Goal: Obtain resource: Download file/media

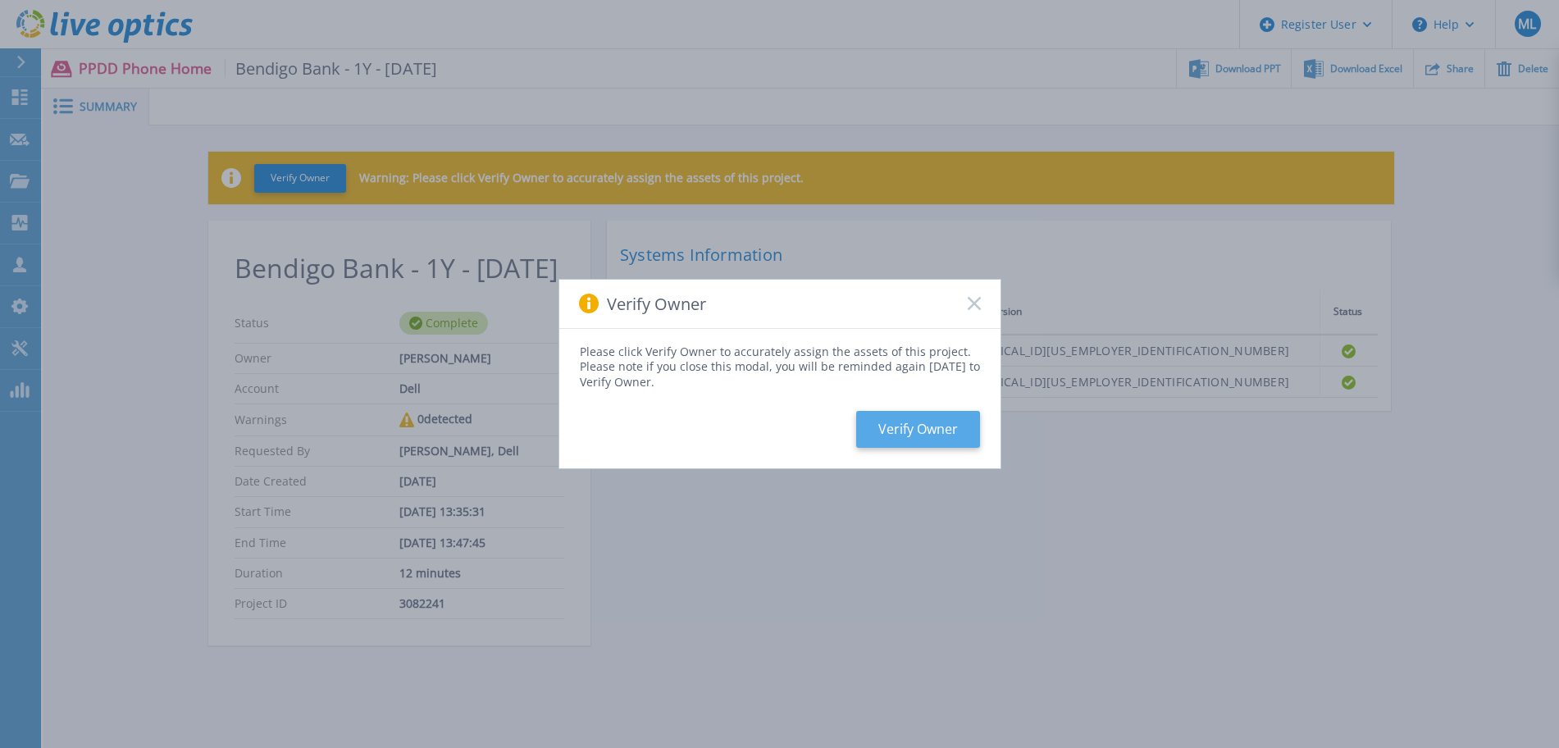
click at [936, 419] on button "Verify Owner" at bounding box center [918, 429] width 124 height 37
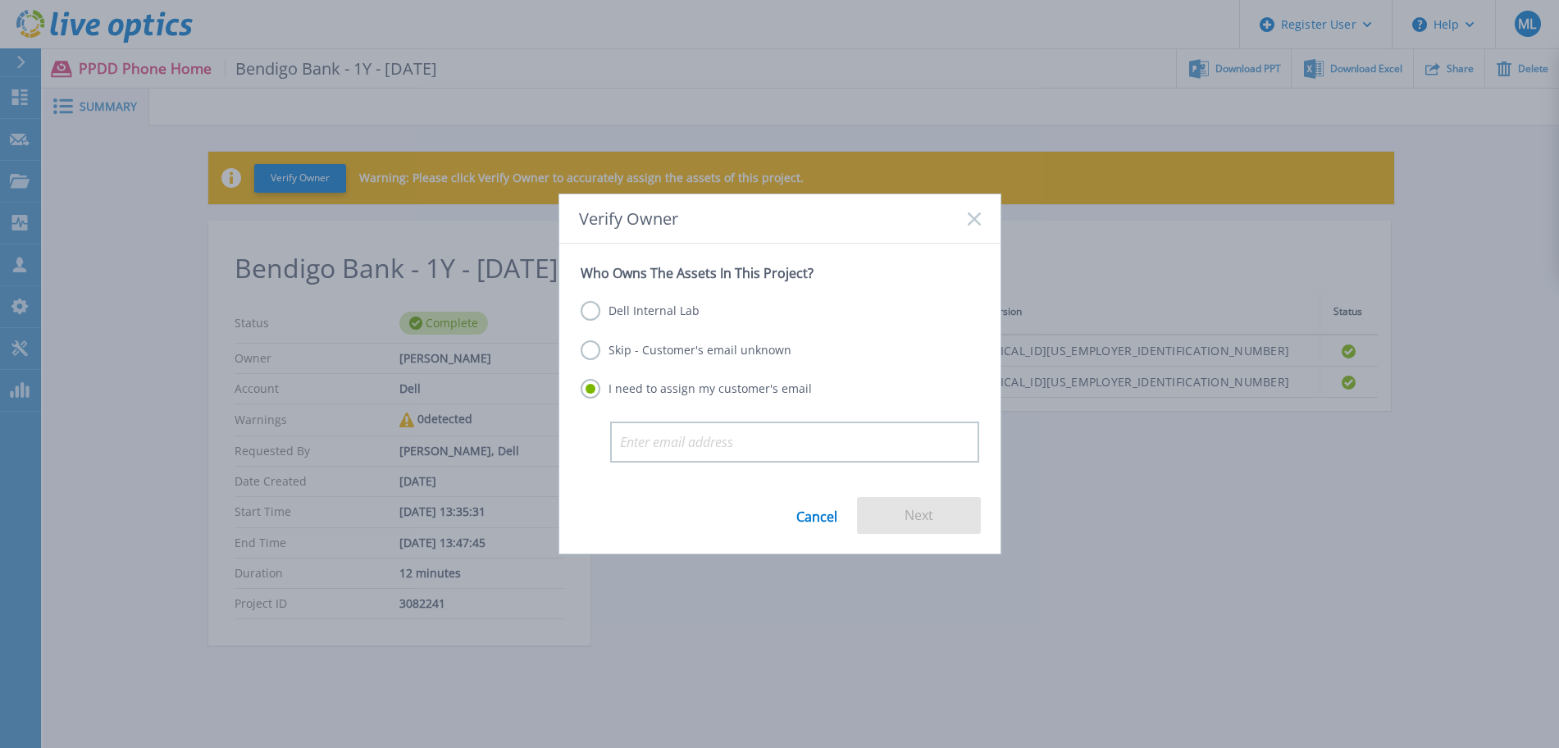
click at [677, 306] on label "Dell Internal Lab" at bounding box center [640, 311] width 119 height 20
click at [0, 0] on input "Dell Internal Lab" at bounding box center [0, 0] width 0 height 0
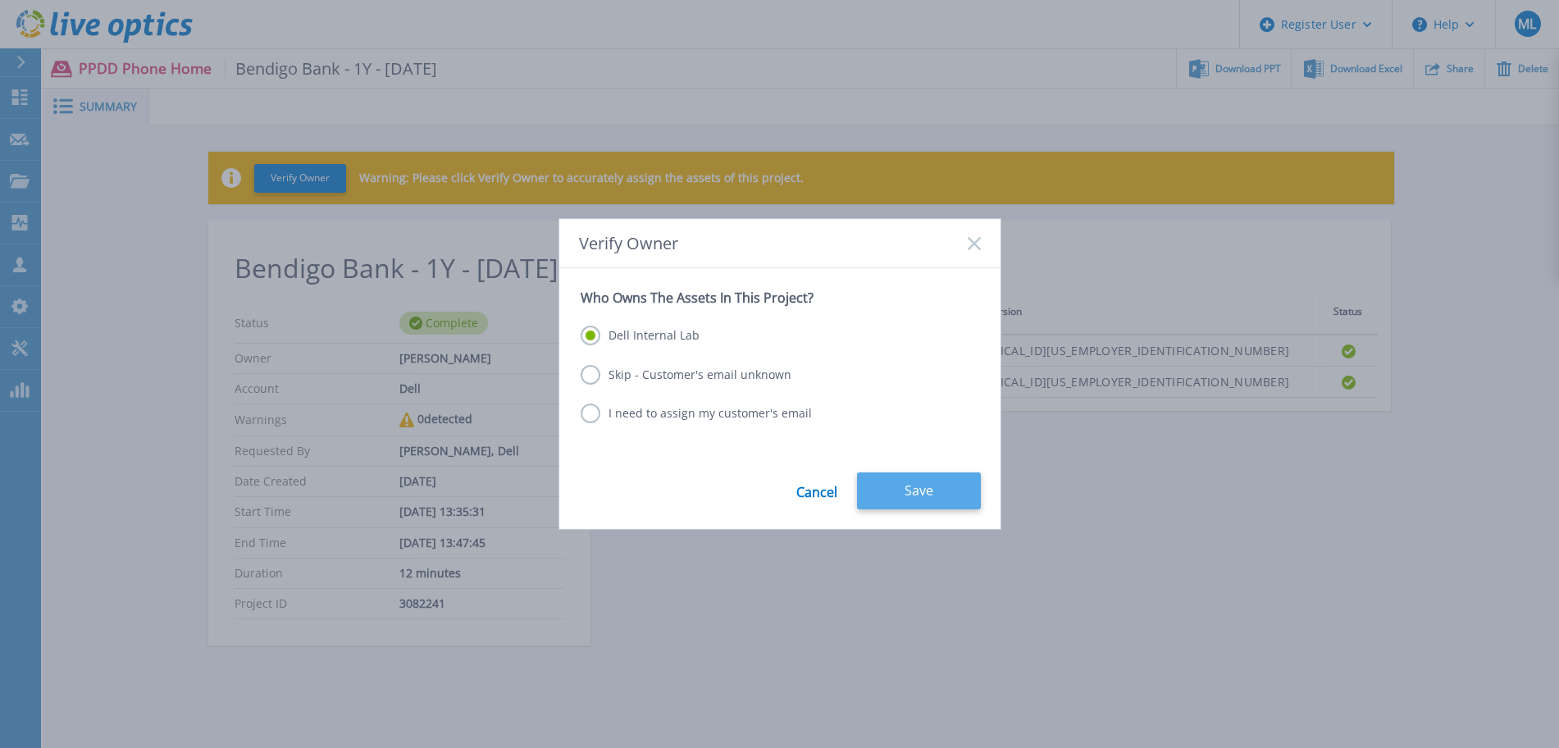
click at [890, 492] on button "Save" at bounding box center [919, 490] width 124 height 37
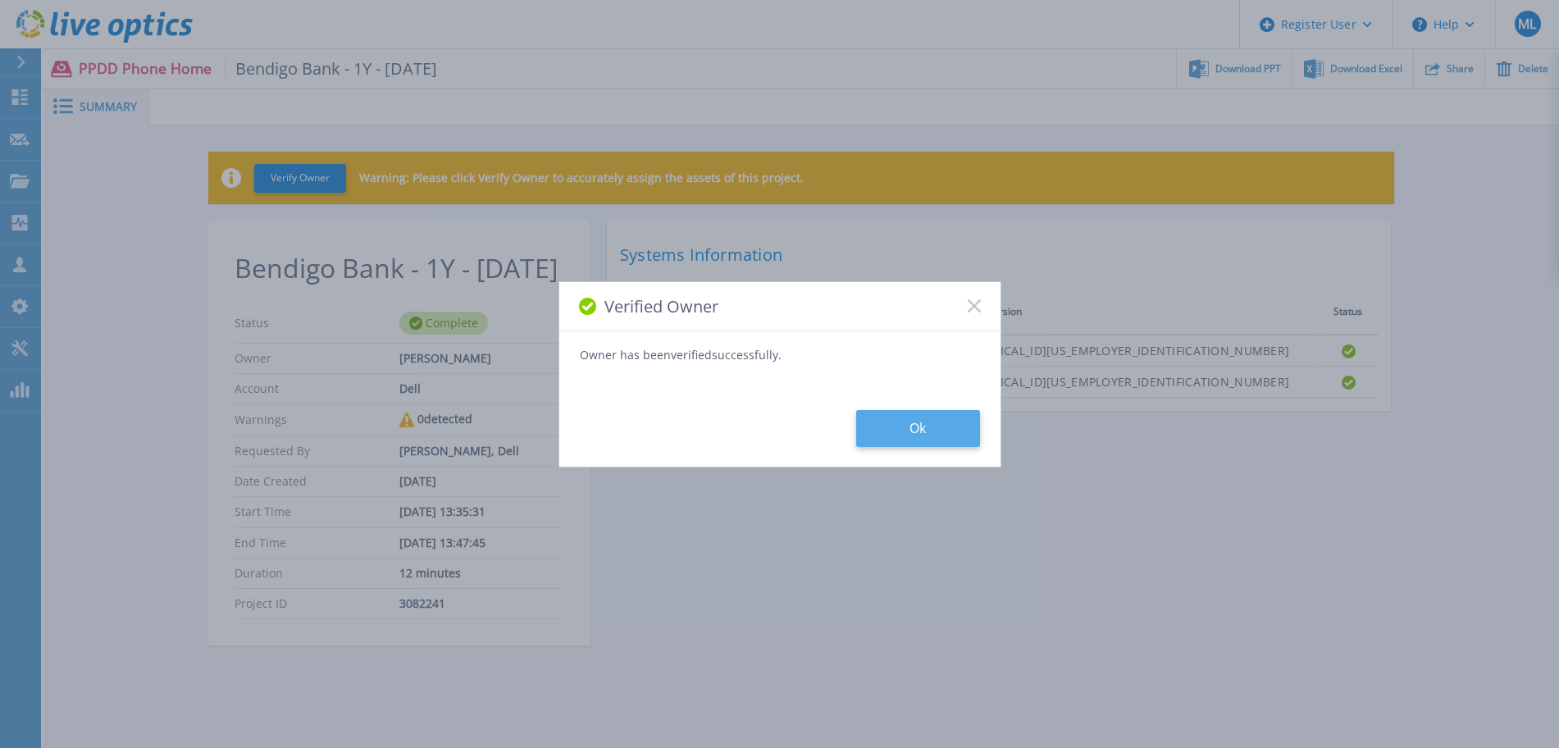
click at [928, 437] on button "Ok" at bounding box center [918, 428] width 124 height 37
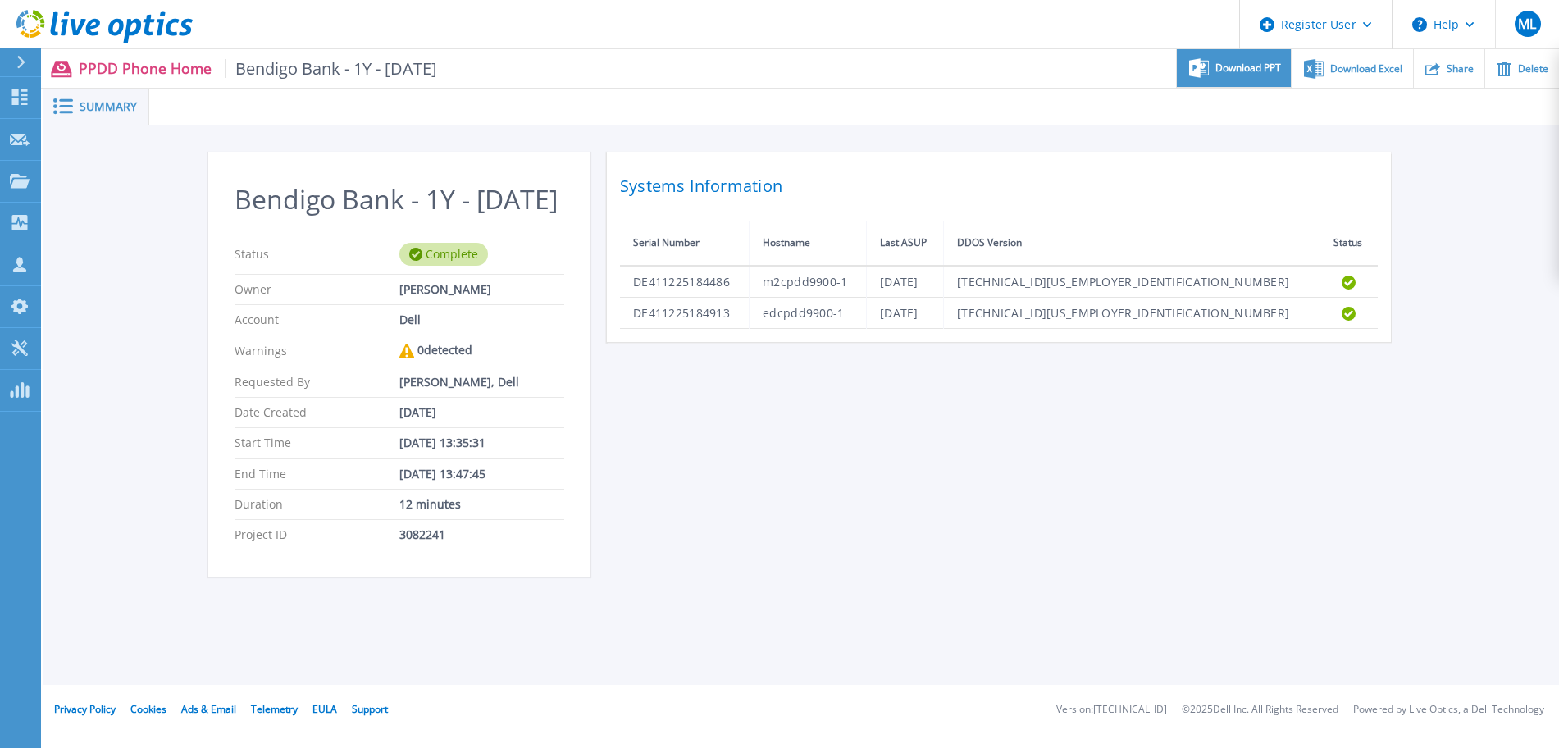
click at [1257, 63] on span "Download PPT" at bounding box center [1248, 68] width 66 height 10
click at [52, 92] on p "Dashboard" at bounding box center [73, 98] width 61 height 43
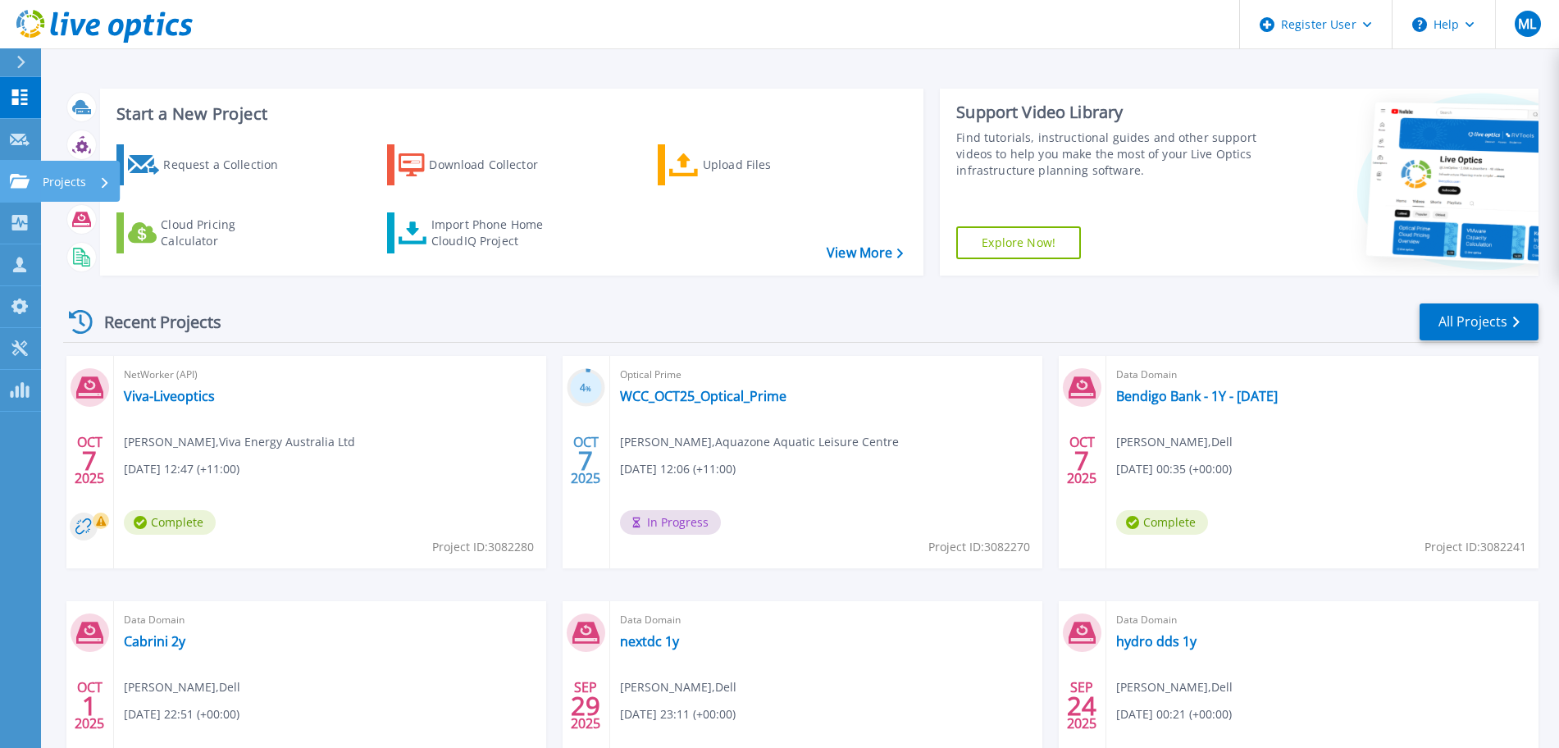
click at [97, 185] on div "Projects" at bounding box center [76, 182] width 67 height 43
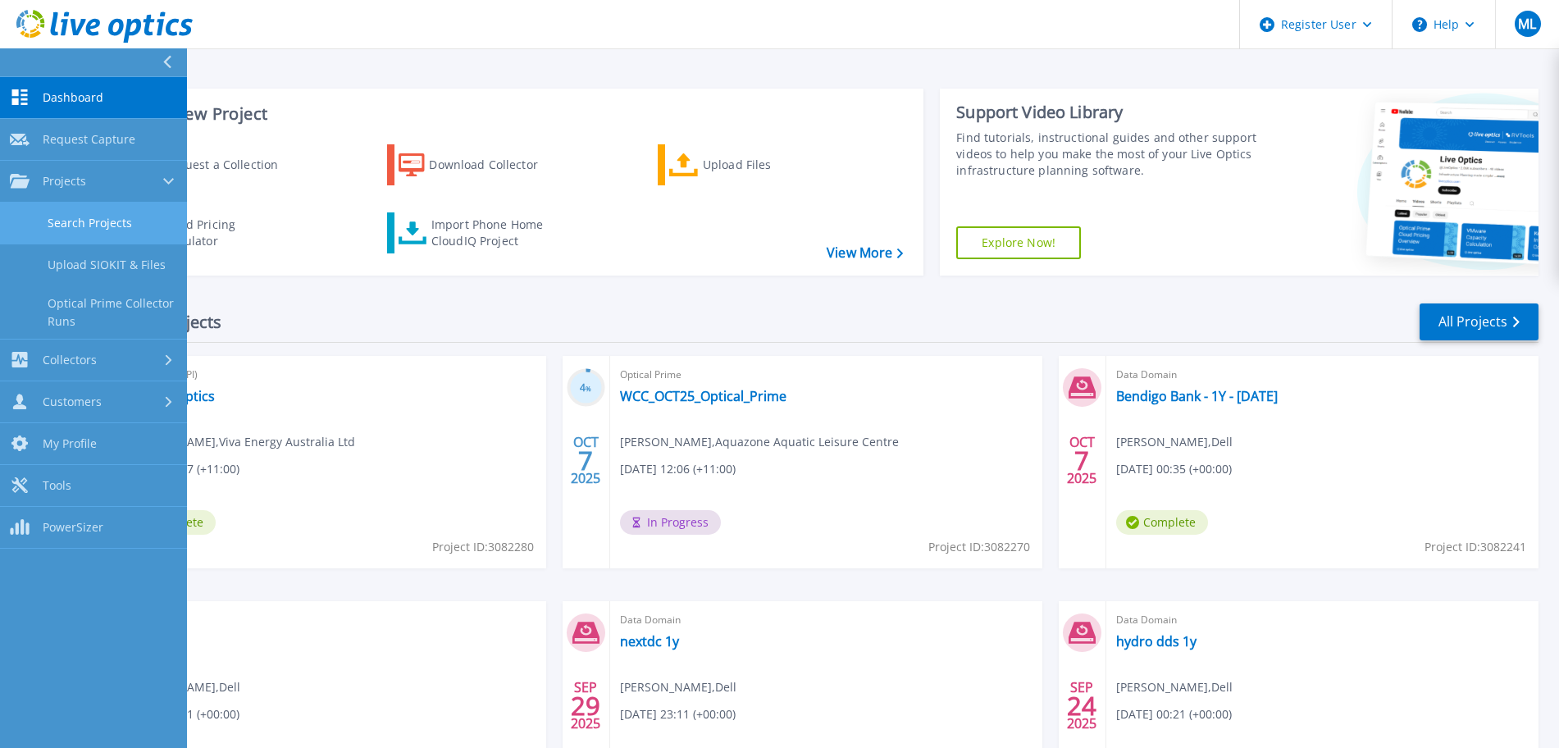
click at [130, 221] on link "Search Projects" at bounding box center [93, 224] width 187 height 42
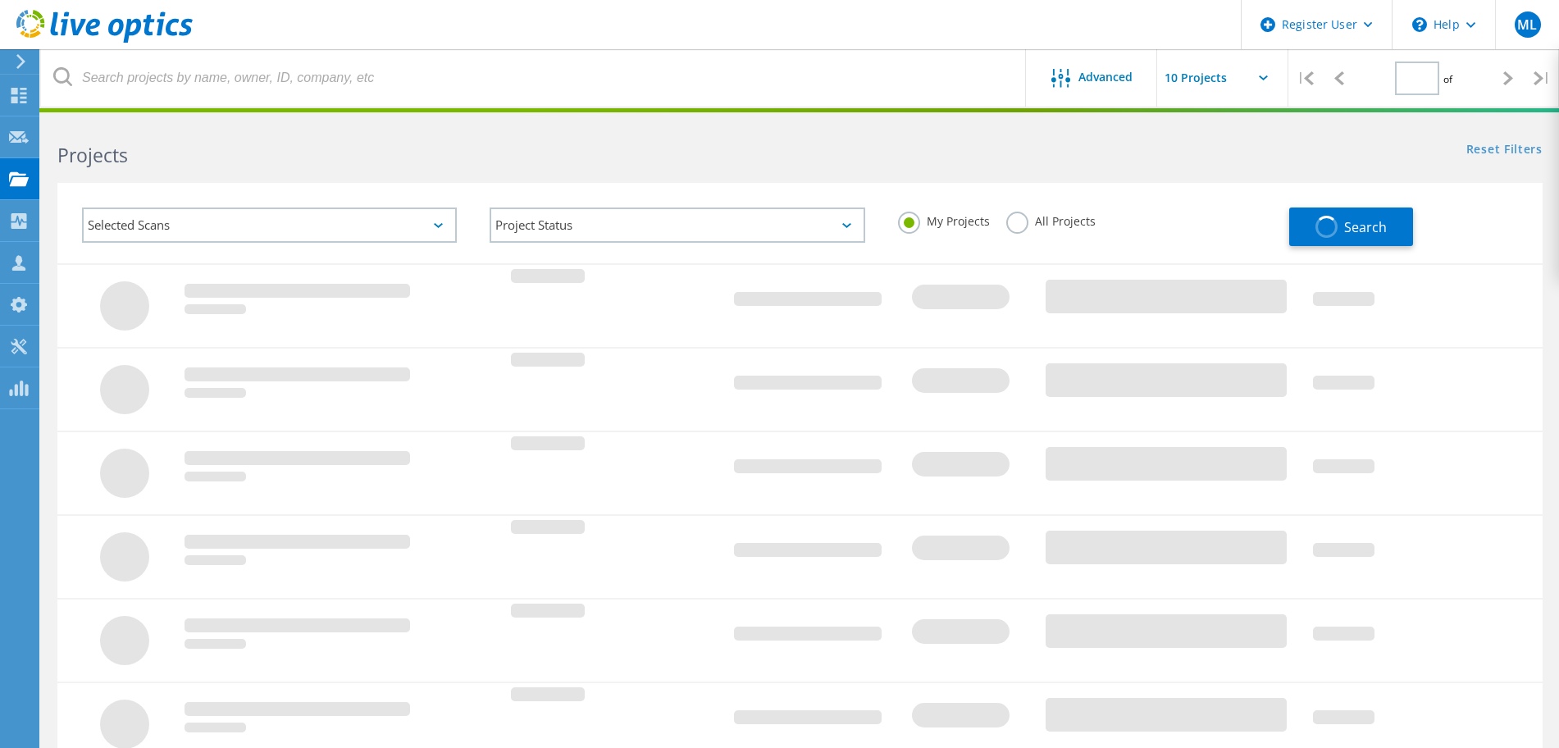
type input "1"
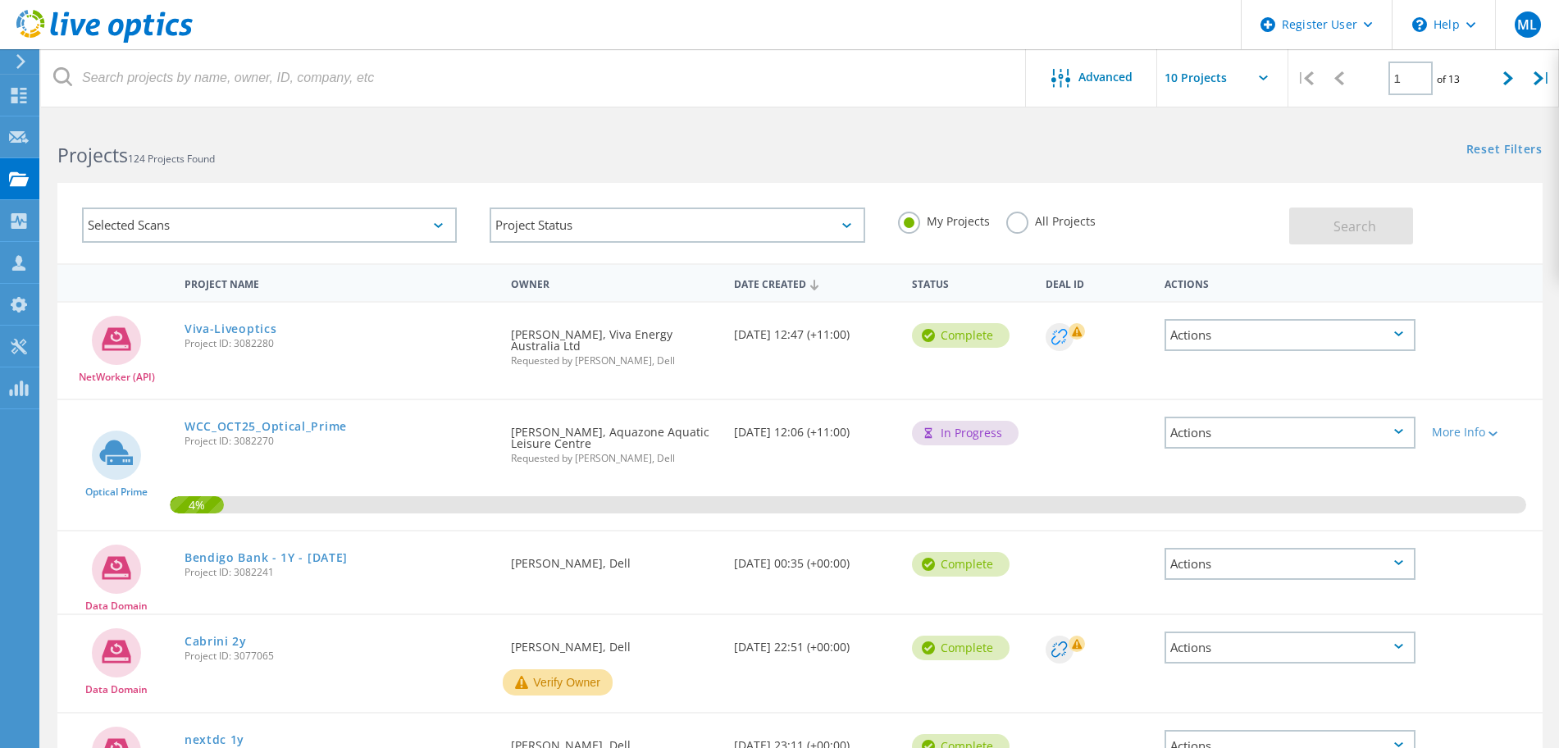
click at [1065, 333] on circle at bounding box center [1060, 337] width 28 height 28
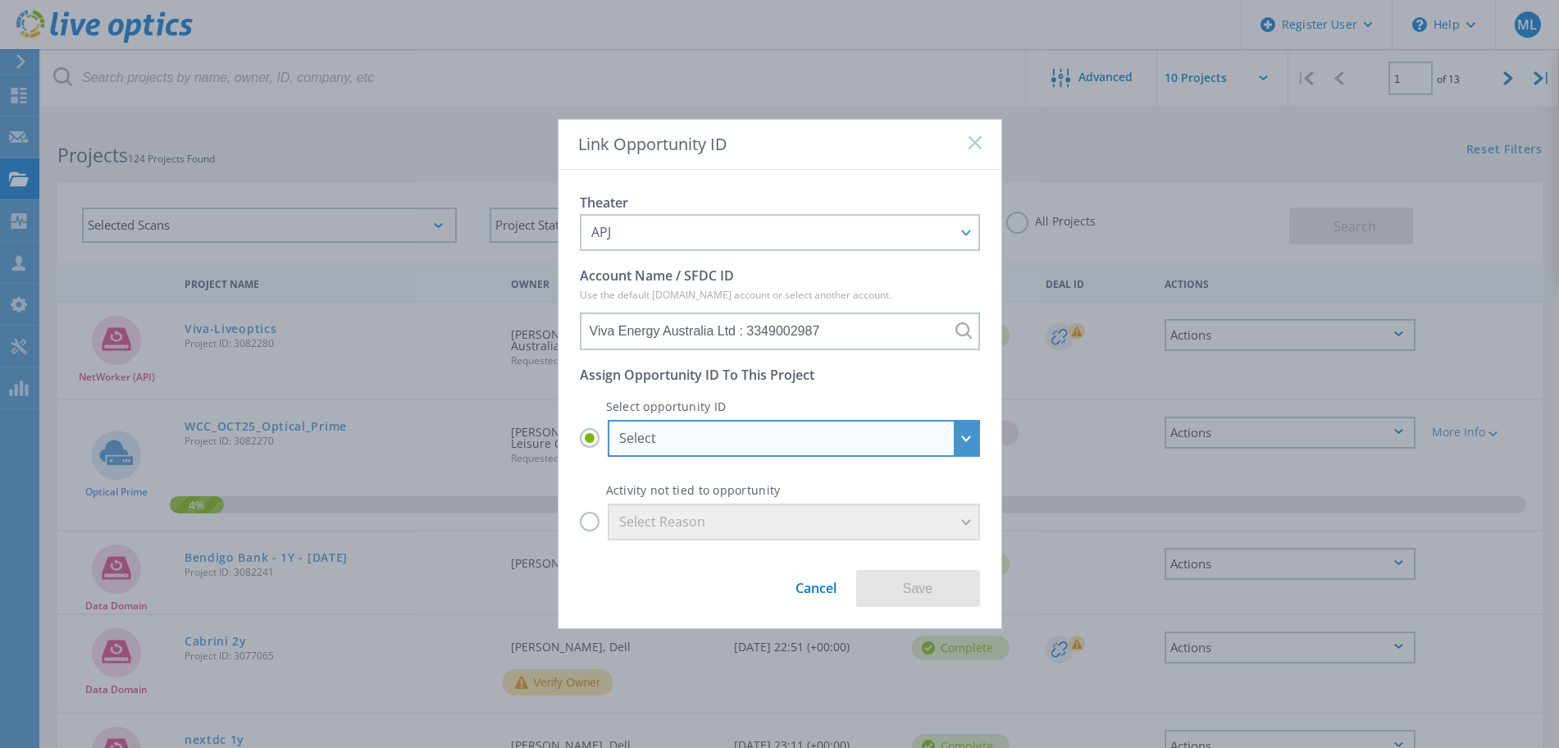
click at [755, 442] on div "Select" at bounding box center [784, 438] width 331 height 18
click at [0, 0] on input "Select Select REN_VIVA ENERGY AUSTRALIA LTD_AU_FY26 Q2 : 28327527 Viva Energy A…" at bounding box center [0, 0] width 0 height 0
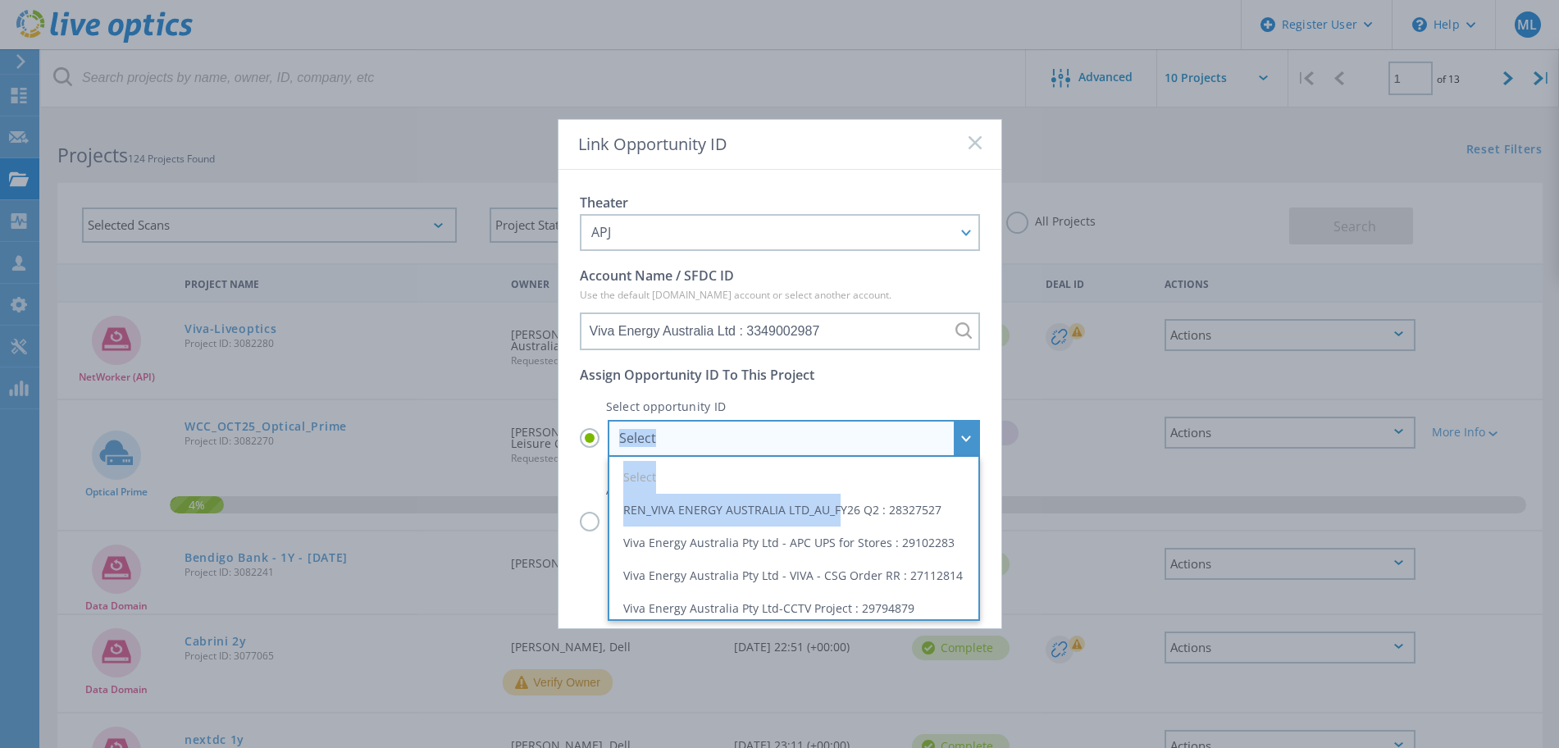
drag, startPoint x: 836, startPoint y: 500, endPoint x: 861, endPoint y: 417, distance: 87.4
click at [861, 417] on div "Select opportunity ID Select Select REN_VIVA ENERGY AUSTRALIA LTD_AU_FY26 Q2 : …" at bounding box center [780, 421] width 400 height 71
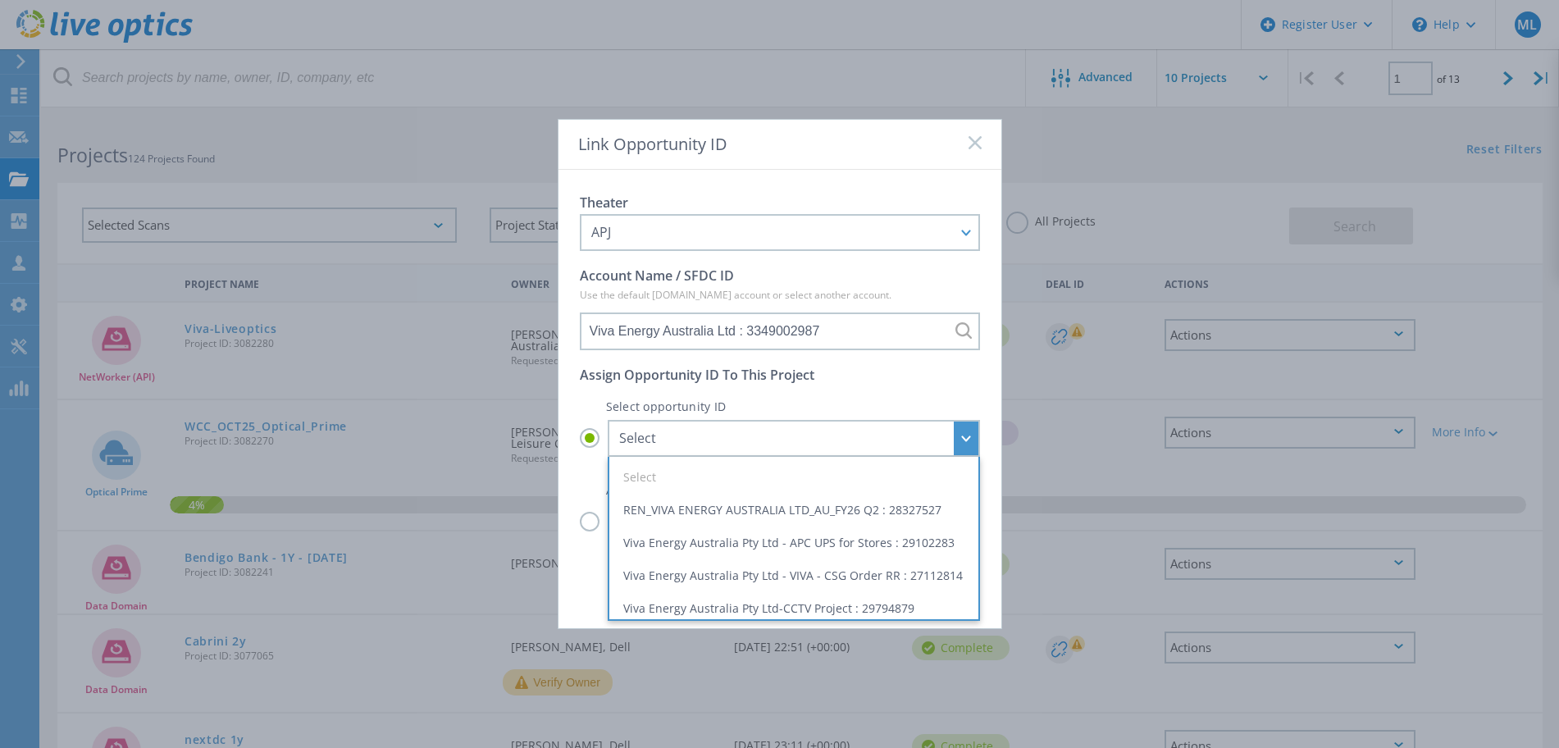
click at [852, 392] on div "Select opportunity ID Select Select REN_VIVA ENERGY AUSTRALIA LTD_AU_FY26 Q2 : …" at bounding box center [780, 421] width 400 height 71
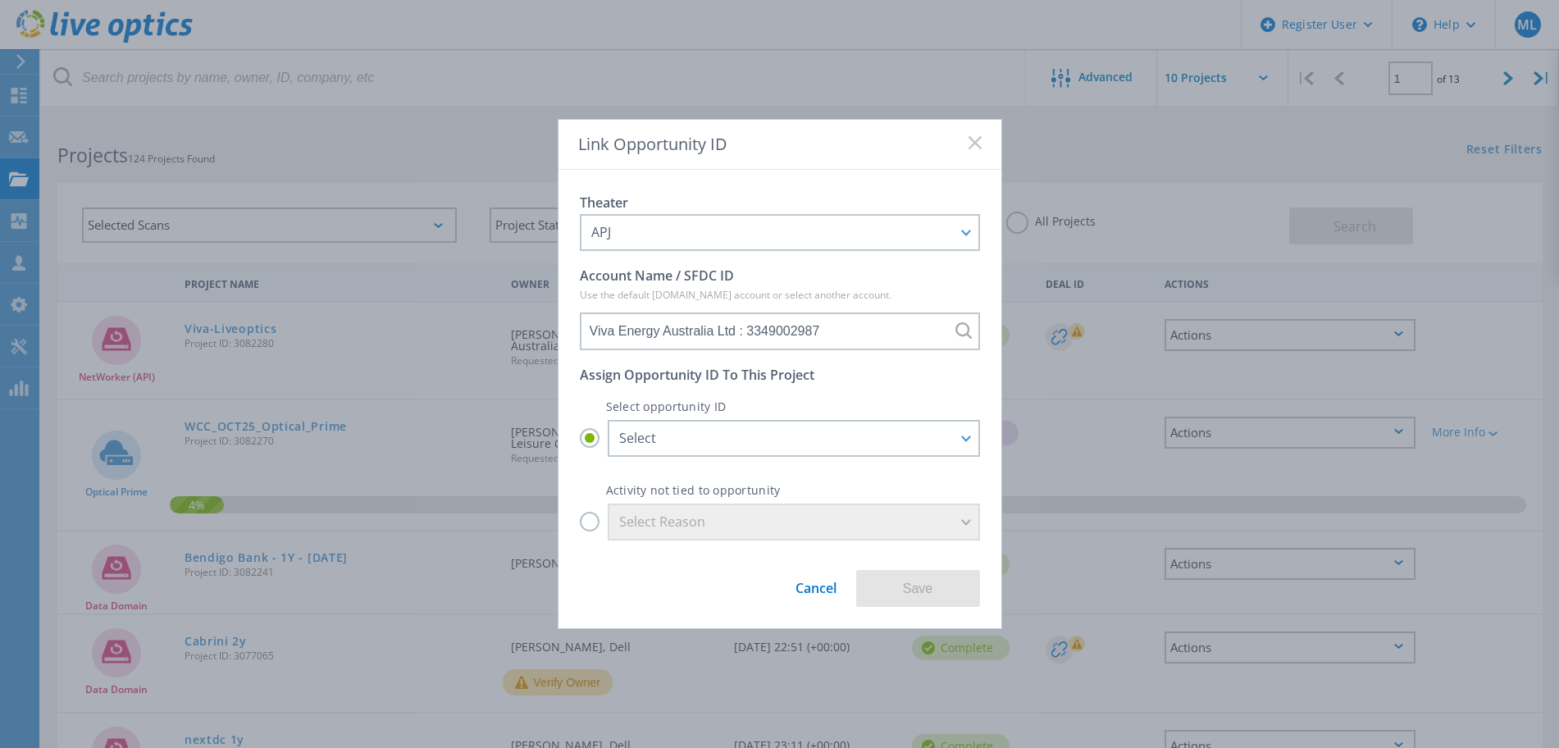
click at [595, 523] on label "Select Reason" at bounding box center [780, 522] width 400 height 37
click at [0, 0] on input "Select Reason" at bounding box center [0, 0] width 0 height 0
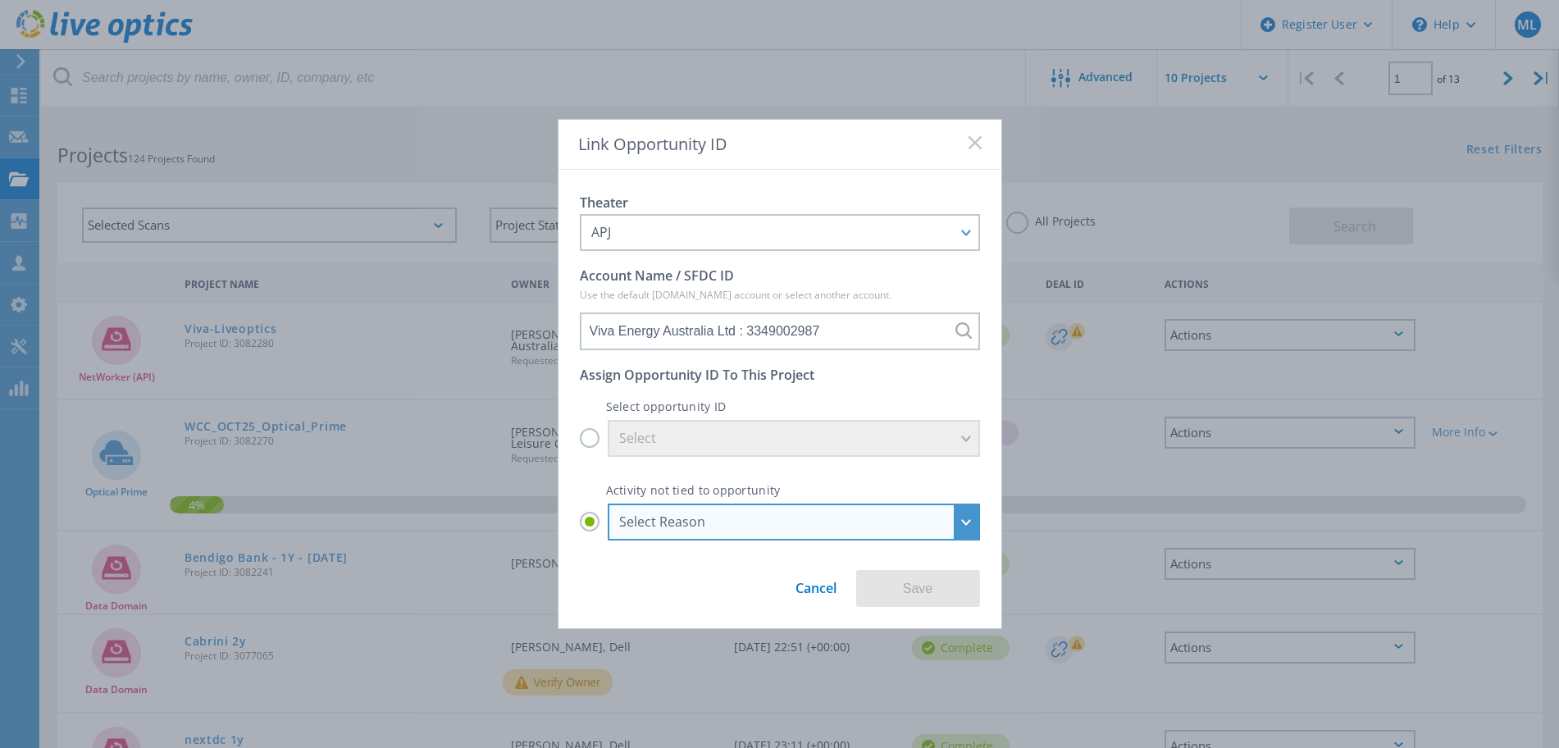
click at [759, 522] on div "Select Reason" at bounding box center [784, 522] width 331 height 18
click at [0, 0] on input "Select Reason Select Reason Discovery Troubleshooting Other" at bounding box center [0, 0] width 0 height 0
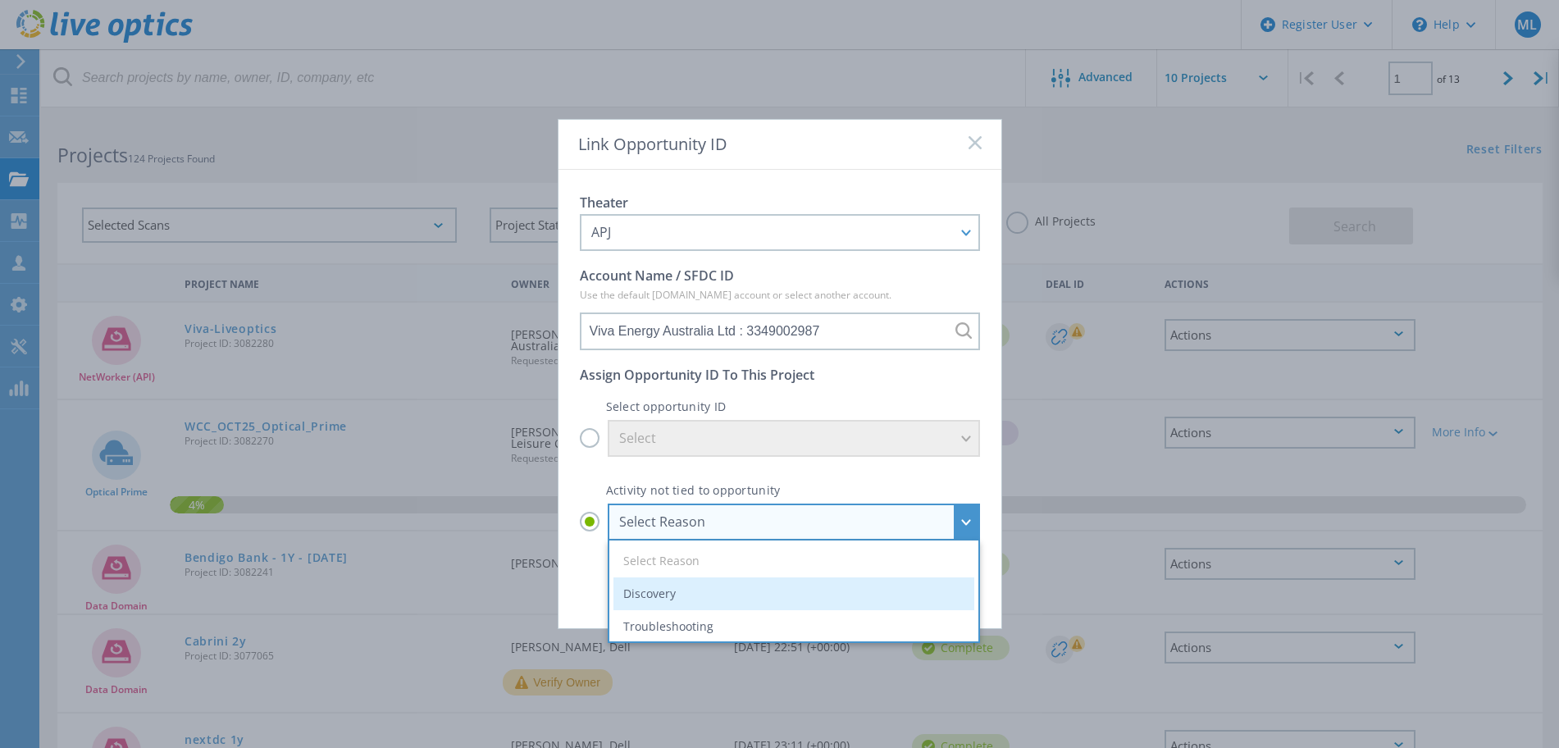
click at [717, 600] on li "Discovery" at bounding box center [793, 593] width 361 height 33
click at [0, 0] on input "Select Reason Select Reason Discovery Troubleshooting Other" at bounding box center [0, 0] width 0 height 0
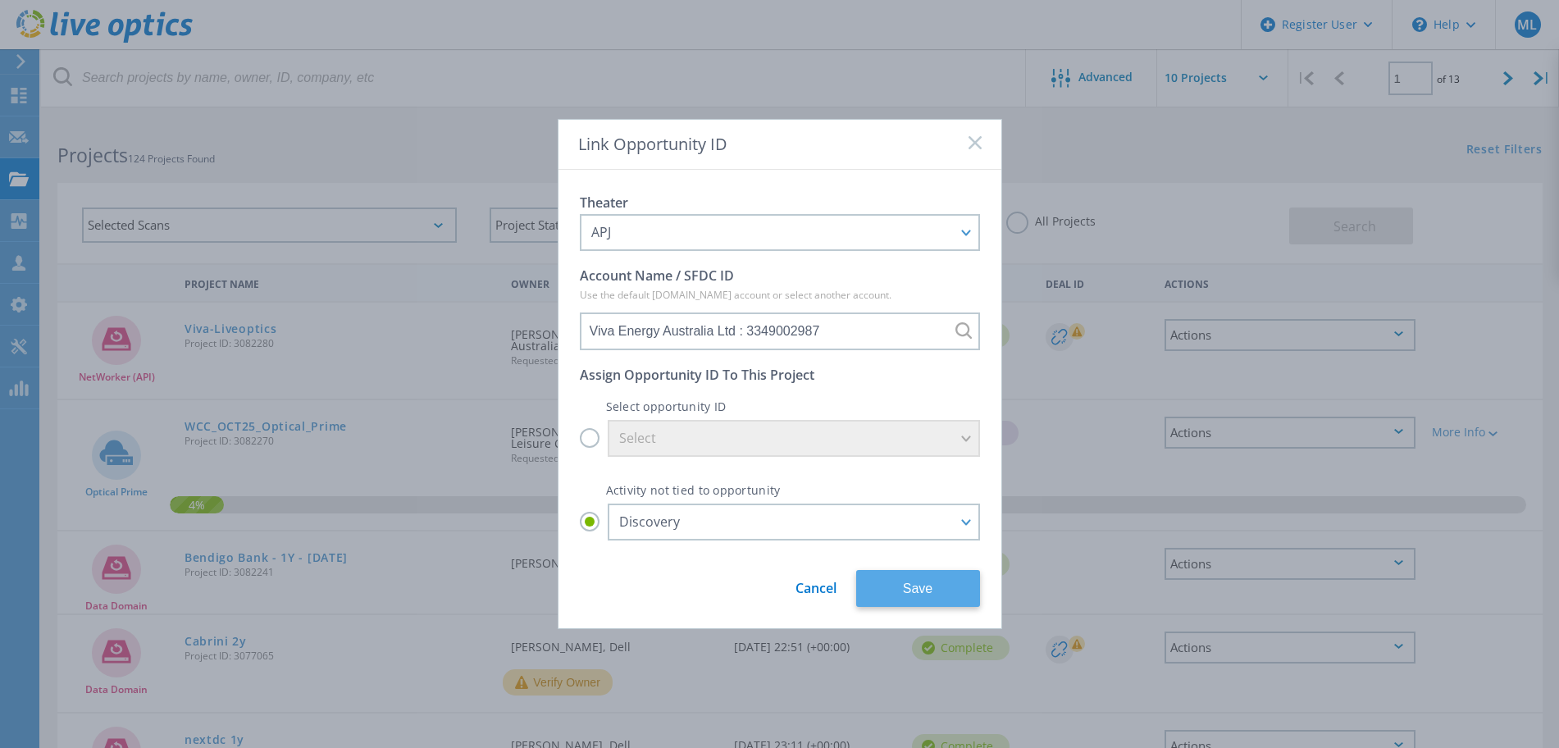
click at [924, 586] on button "Save" at bounding box center [918, 588] width 124 height 37
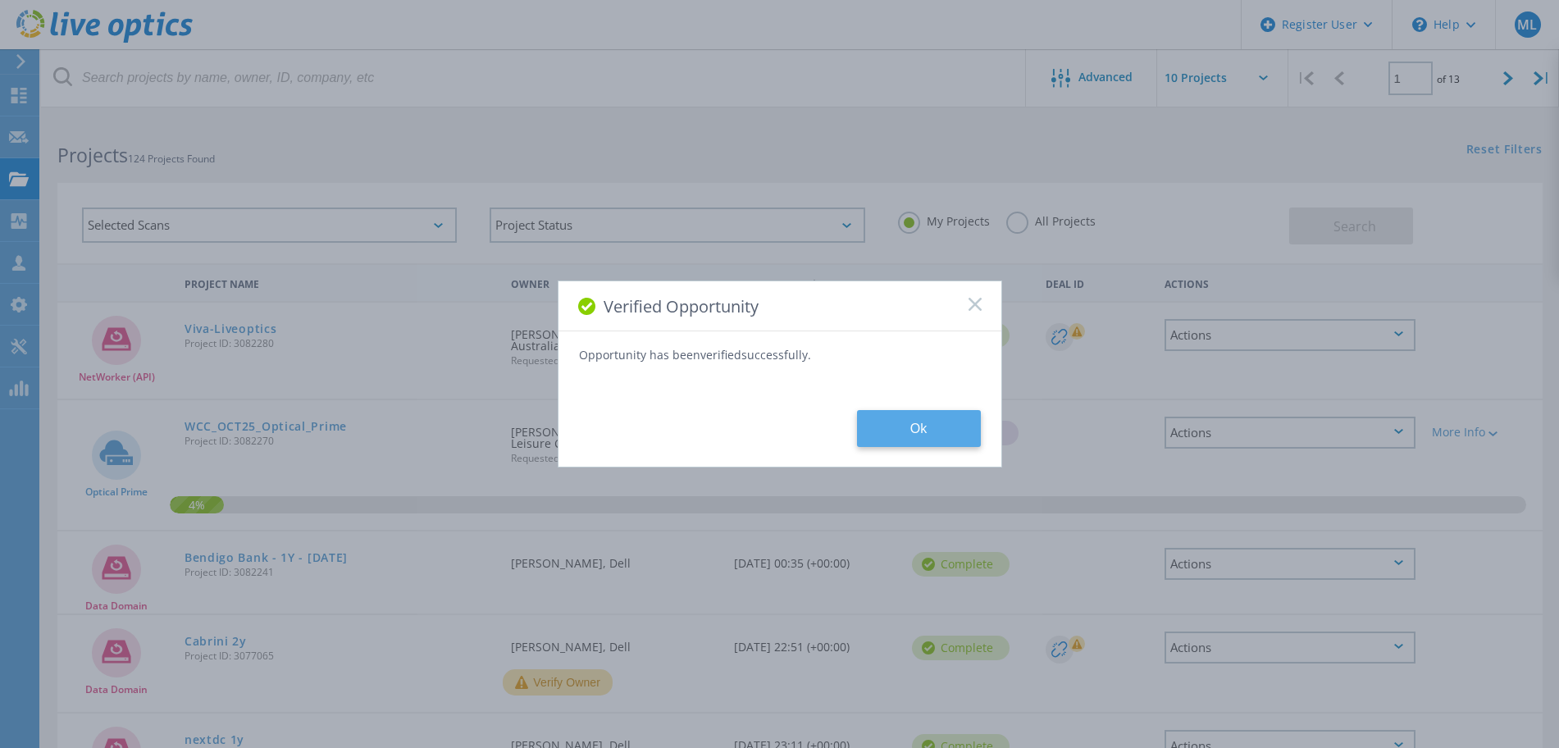
click at [932, 417] on button "Ok" at bounding box center [919, 428] width 124 height 37
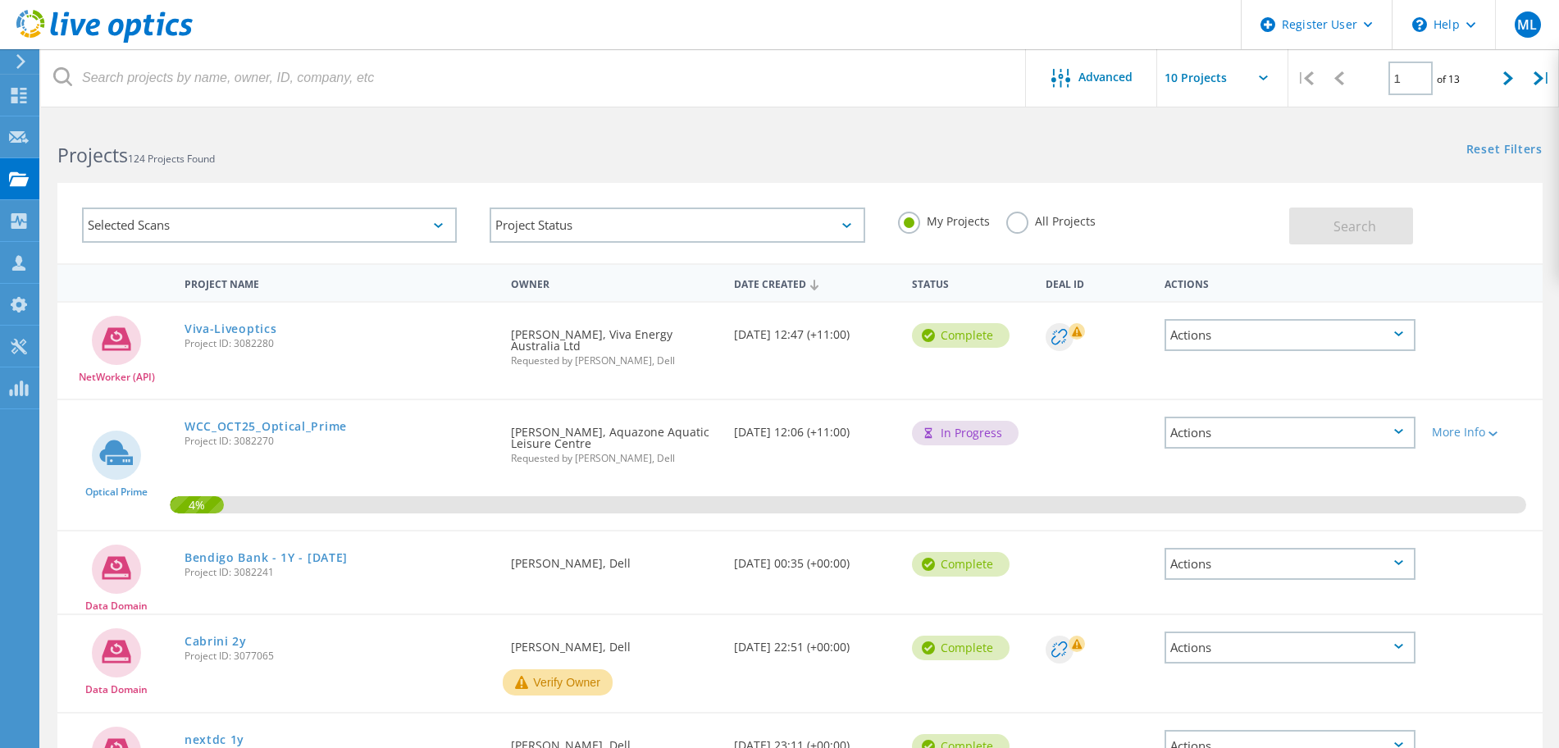
click at [1264, 337] on div "Actions" at bounding box center [1290, 335] width 251 height 32
click at [169, 331] on div "NetWorker (API)" at bounding box center [116, 344] width 119 height 82
click at [203, 325] on link "Viva-Liveoptics" at bounding box center [231, 328] width 93 height 11
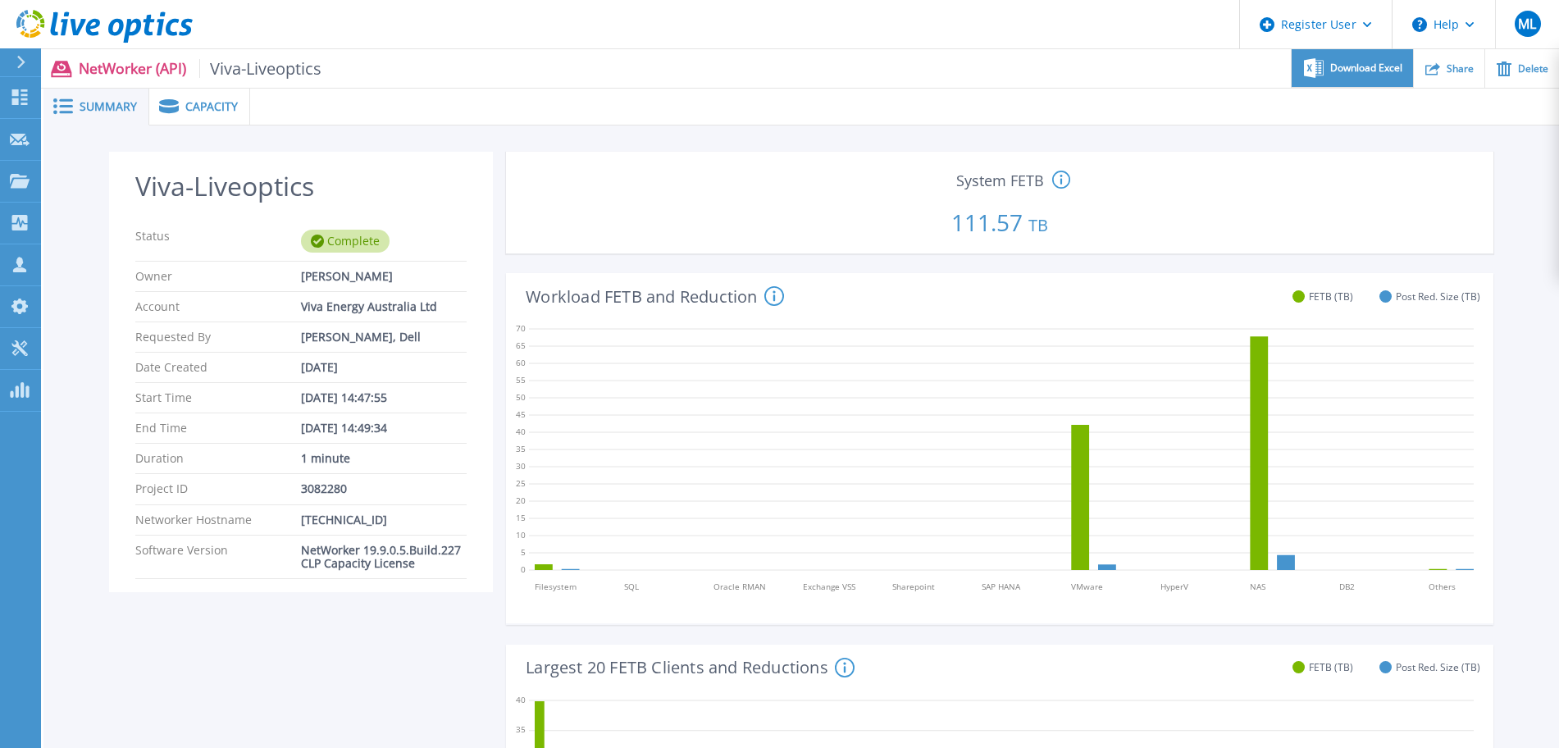
click at [1387, 66] on span "Download Excel" at bounding box center [1366, 68] width 72 height 10
click at [195, 109] on span "Capacity" at bounding box center [211, 106] width 52 height 11
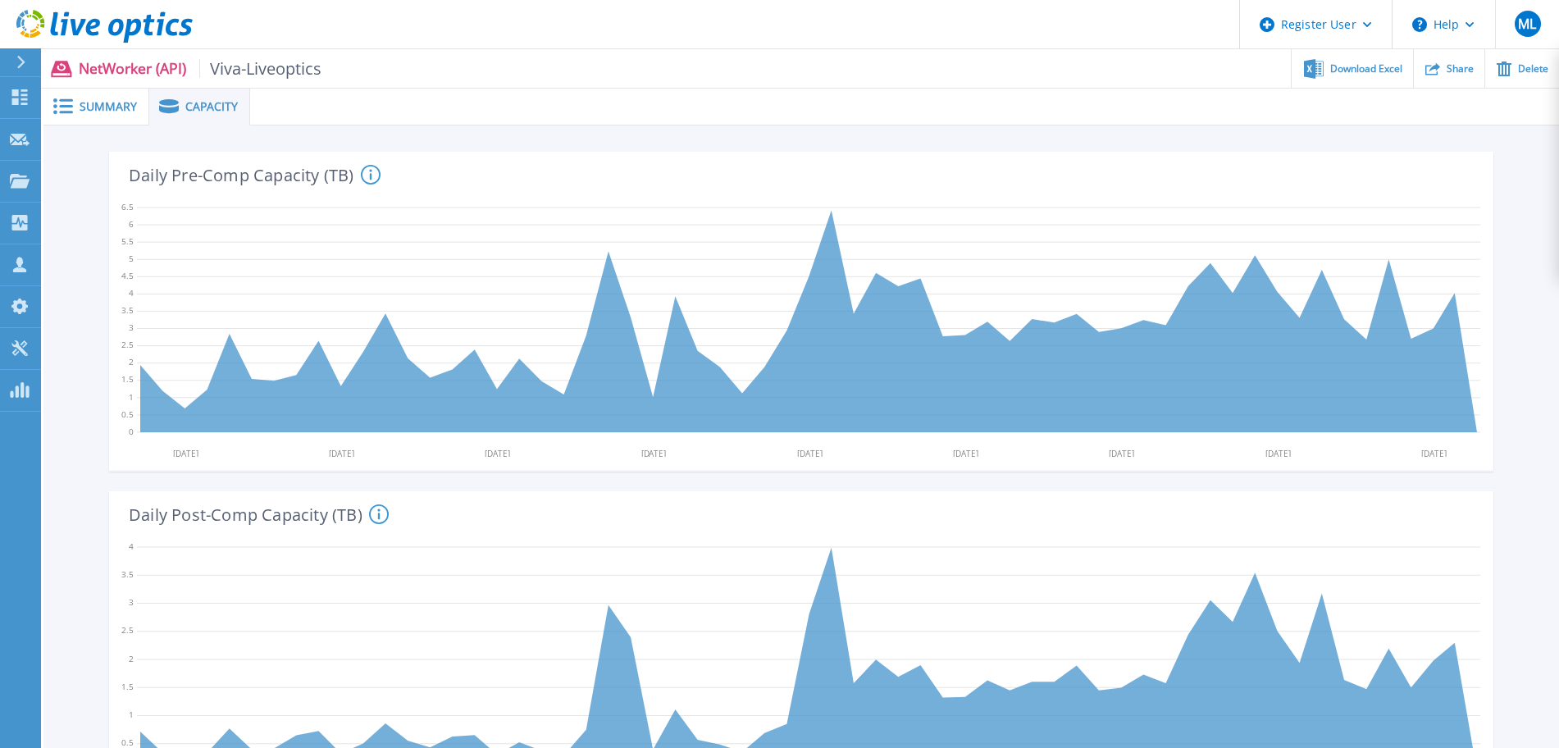
click at [106, 117] on div "Summary" at bounding box center [96, 107] width 106 height 37
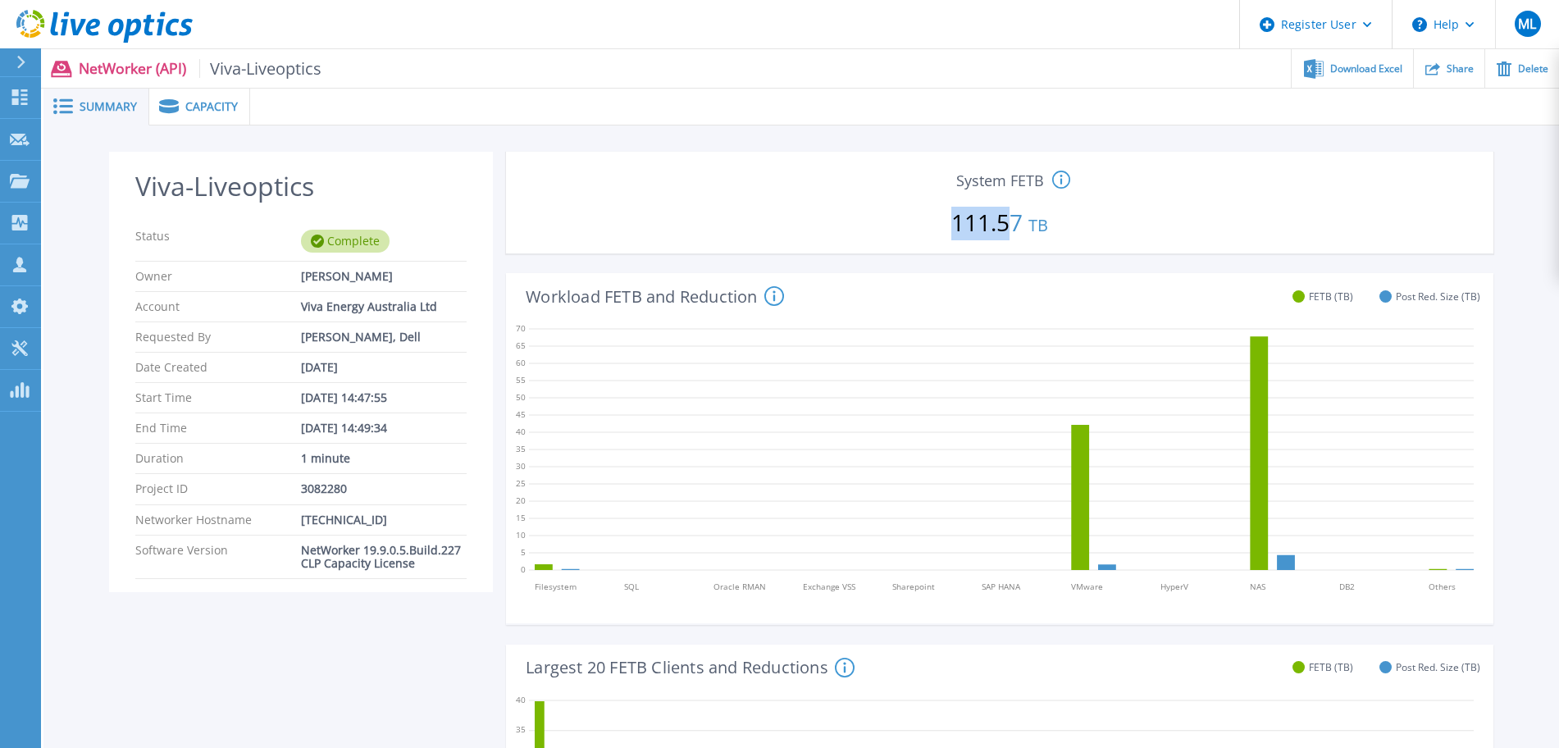
drag, startPoint x: 951, startPoint y: 218, endPoint x: 1006, endPoint y: 218, distance: 55.8
click at [1006, 218] on p "111.57 TB" at bounding box center [1000, 219] width 974 height 56
click at [1155, 185] on div "This value gives the maximum Front End Terabyte value for the whole Networker S…" at bounding box center [1163, 181] width 223 height 20
